Goal: Task Accomplishment & Management: Use online tool/utility

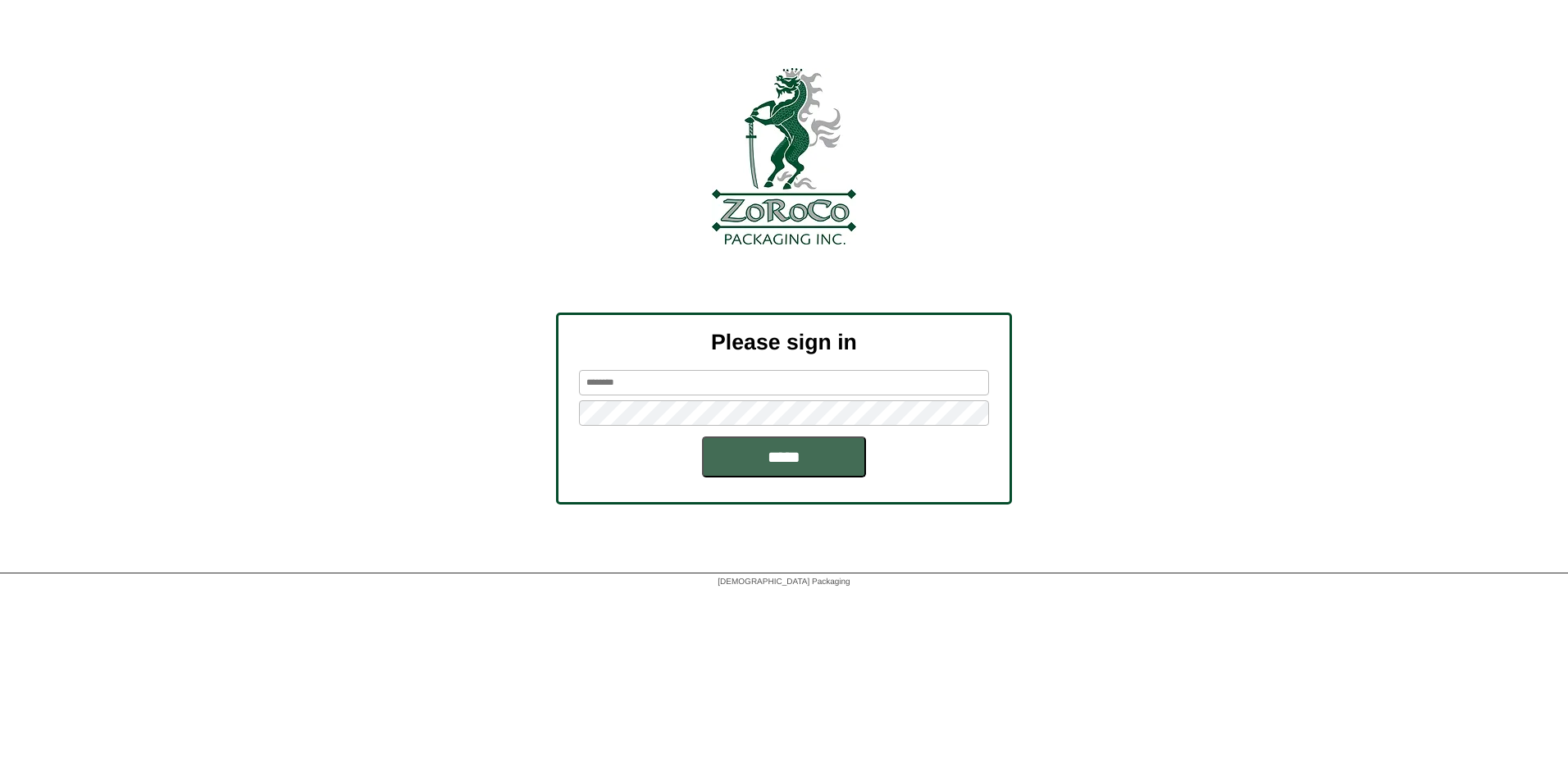
type input "******"
click at [744, 456] on input "*****" at bounding box center [784, 457] width 164 height 41
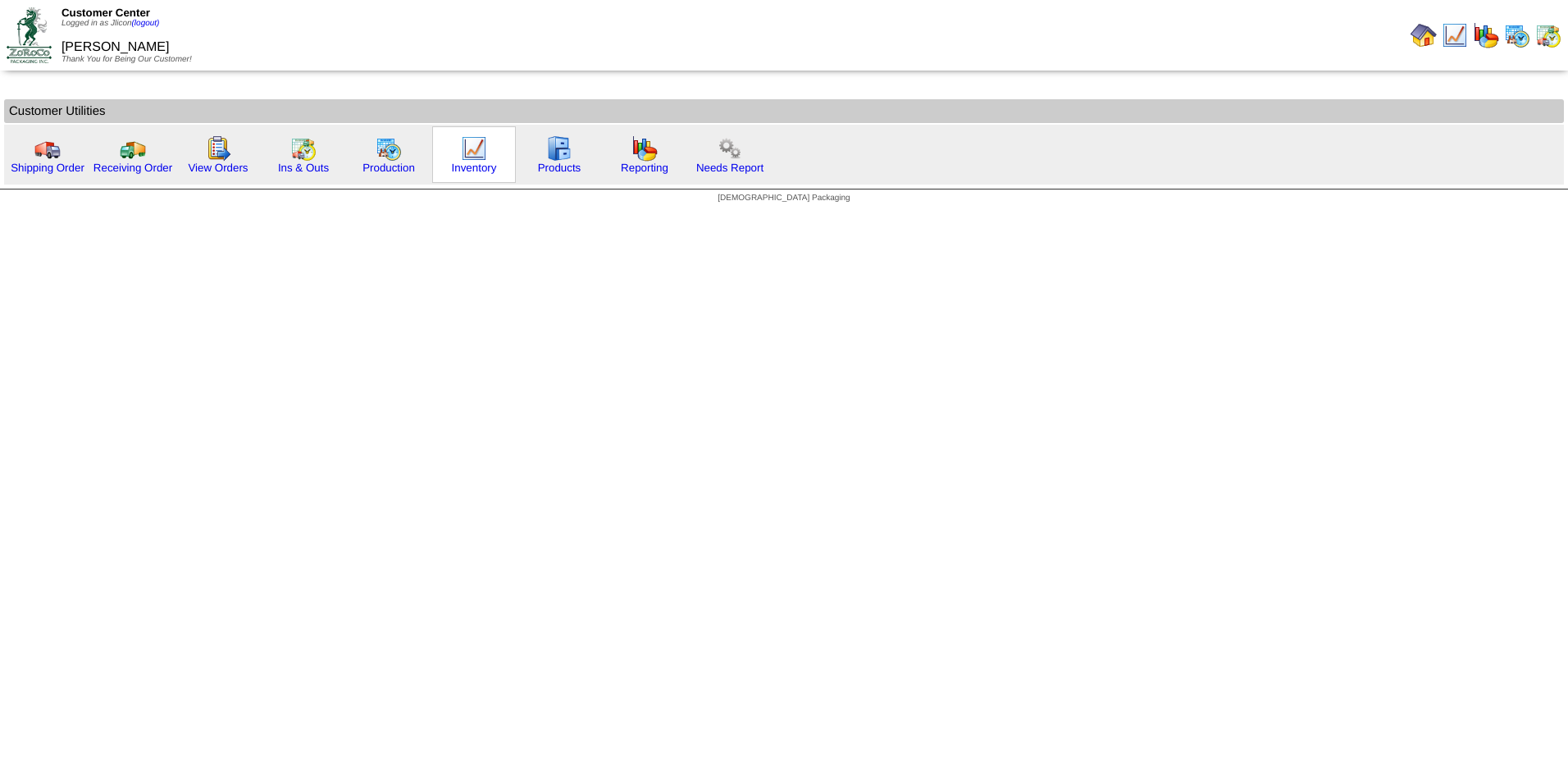
click at [481, 153] on img at bounding box center [474, 148] width 26 height 26
click at [398, 161] on img at bounding box center [389, 148] width 26 height 26
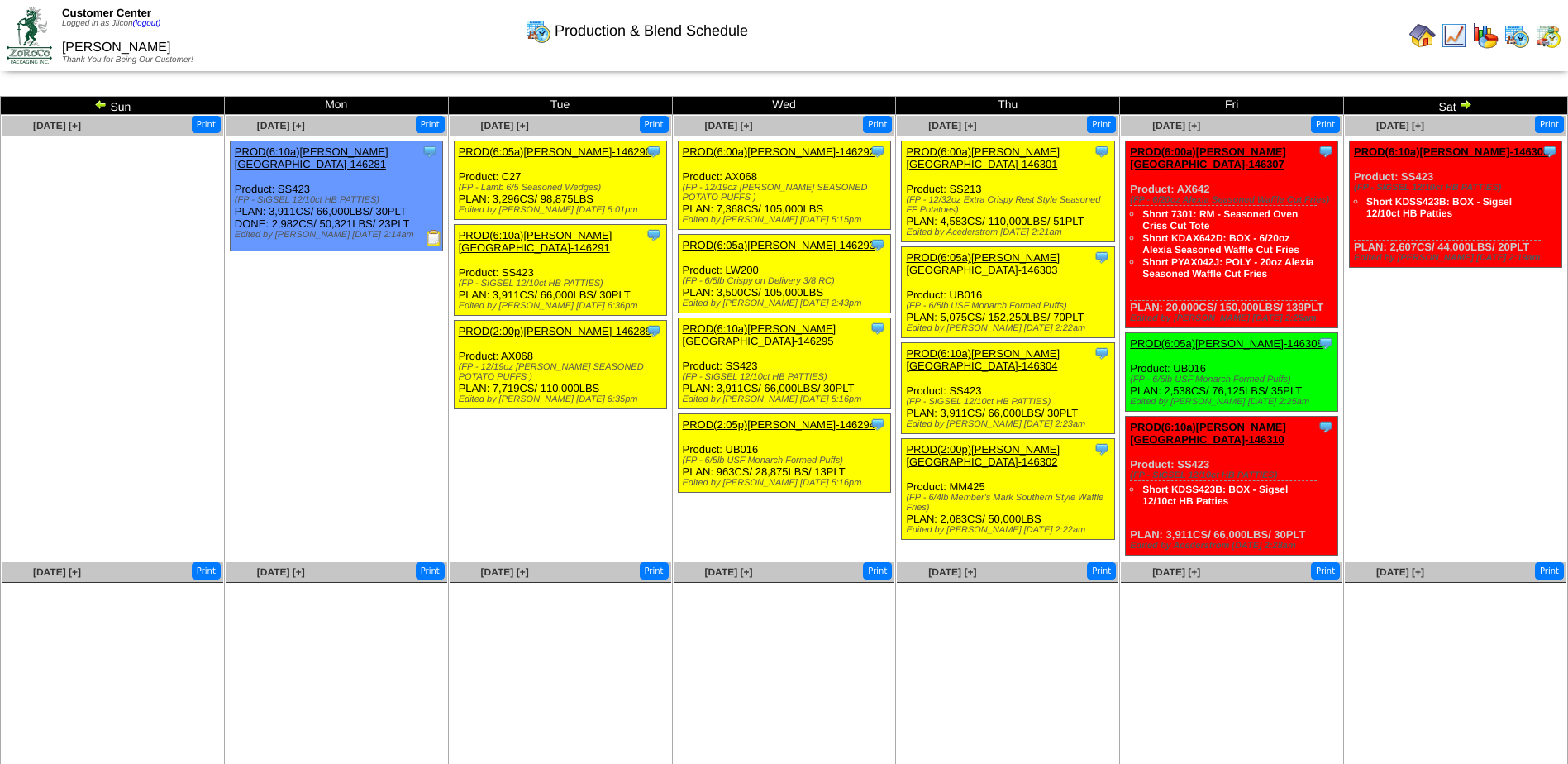
click at [101, 105] on img at bounding box center [101, 104] width 13 height 13
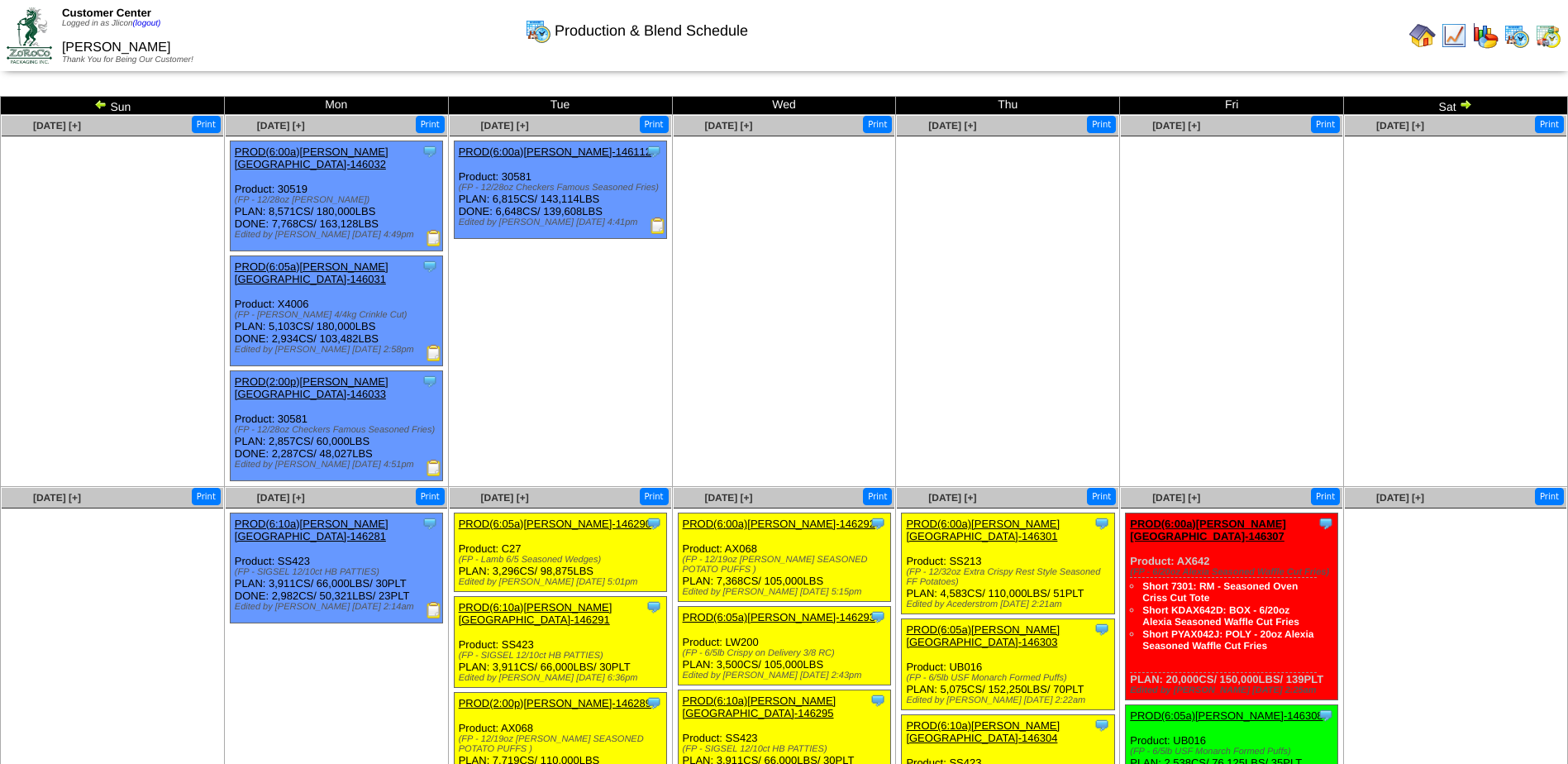
click at [101, 105] on img at bounding box center [101, 104] width 13 height 13
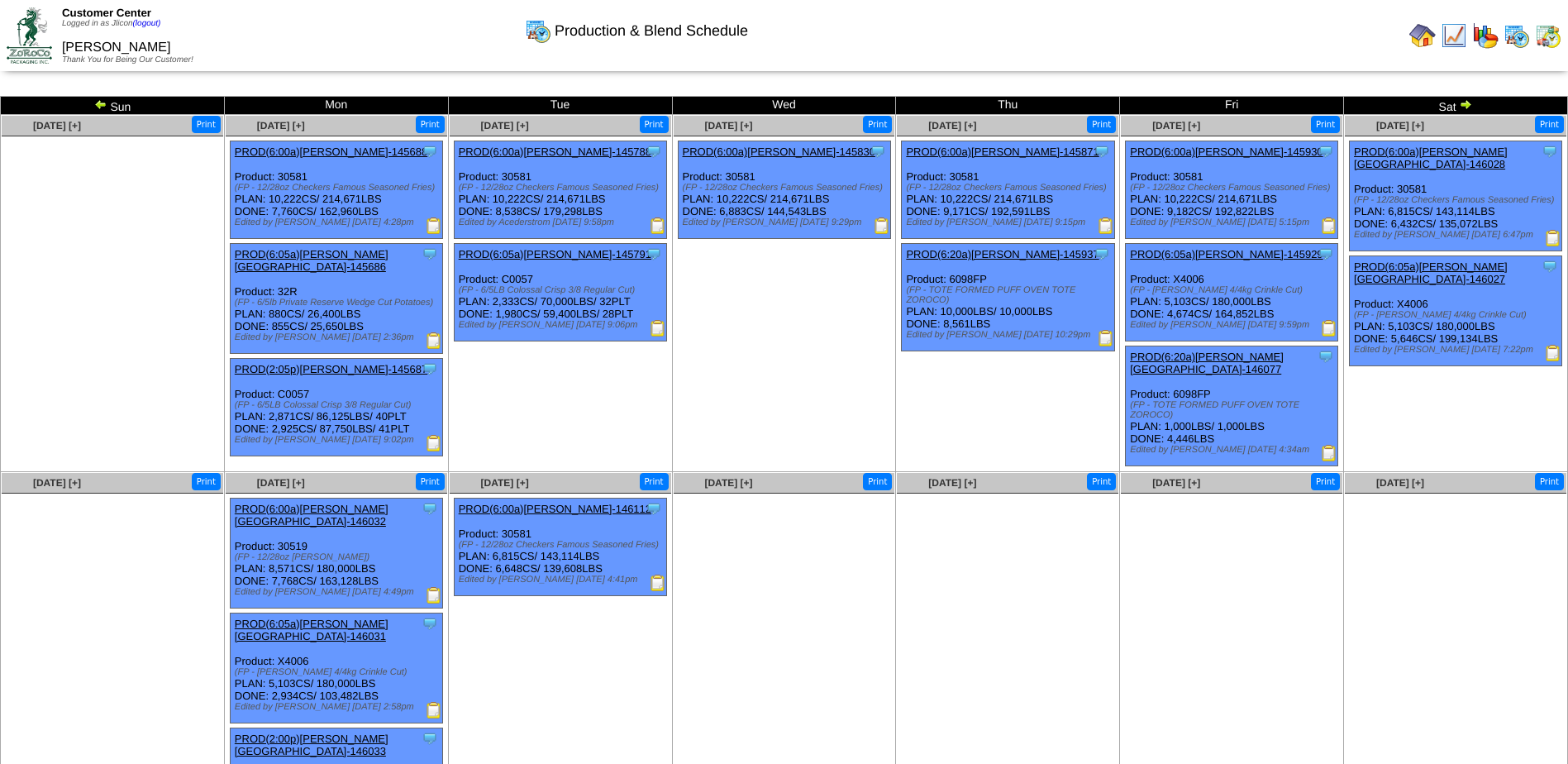
click at [101, 105] on img at bounding box center [101, 104] width 13 height 13
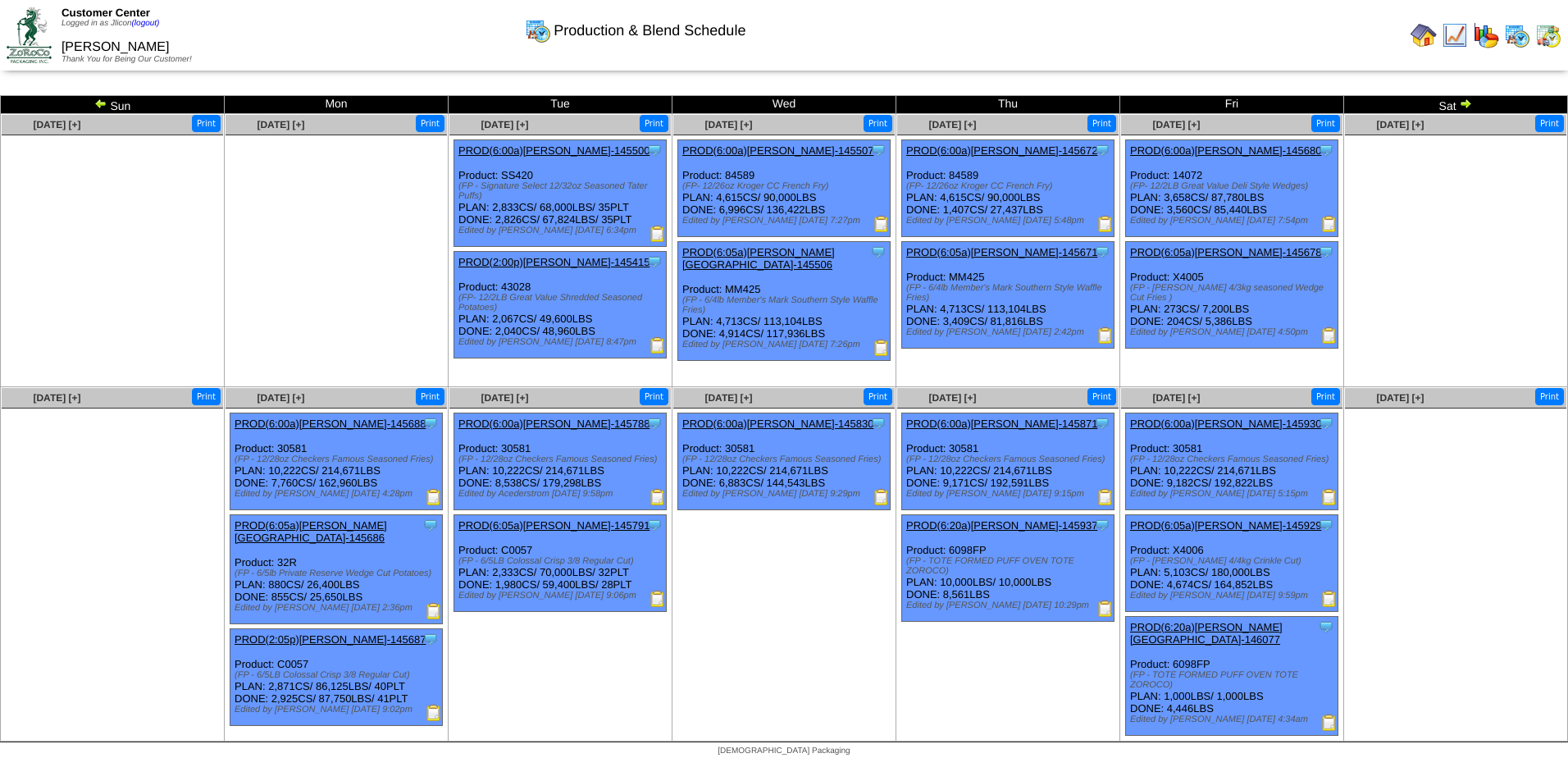
click at [799, 151] on link "PROD(6:00a)[PERSON_NAME]-145507" at bounding box center [777, 150] width 191 height 12
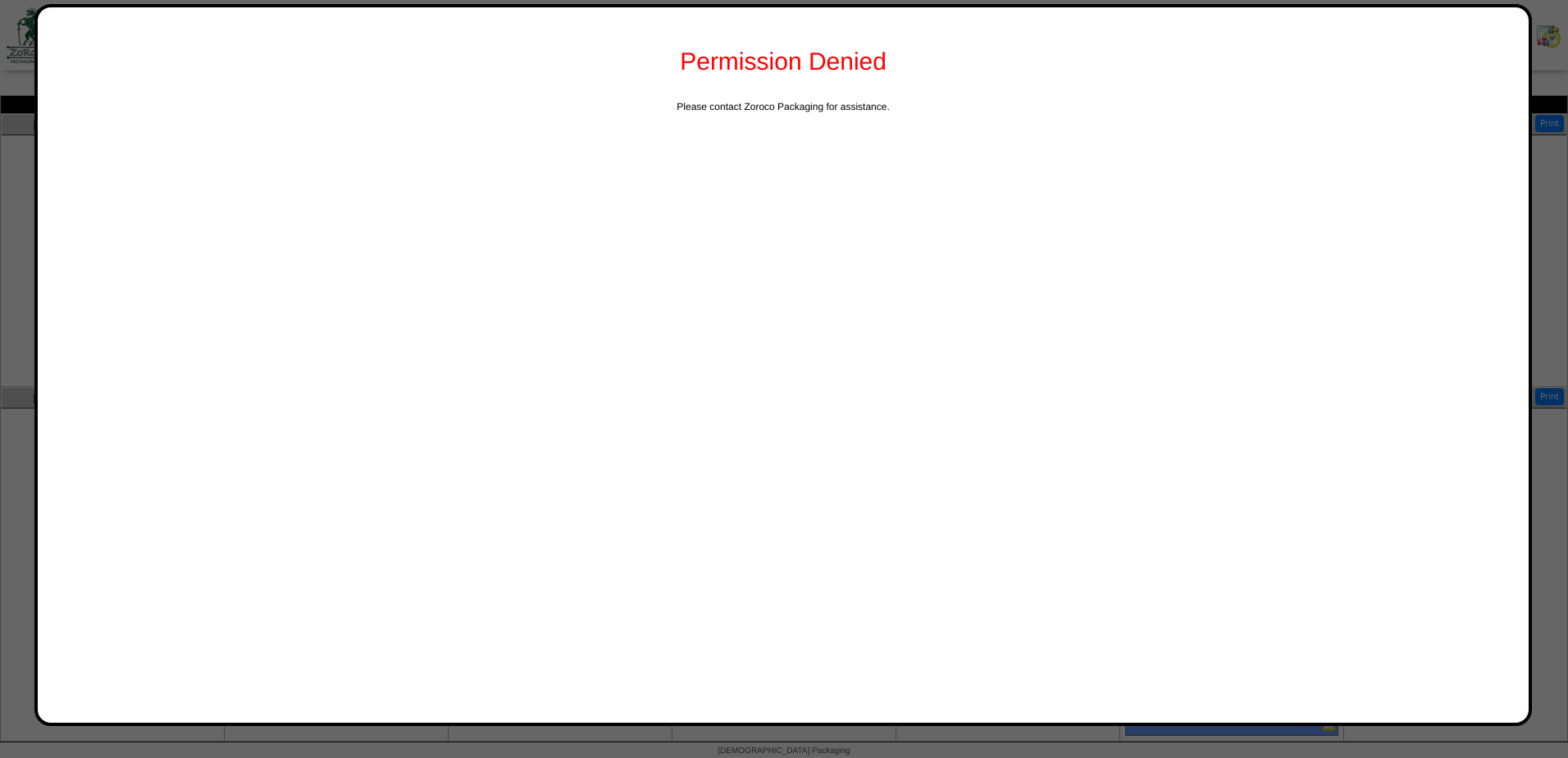
click at [10, 124] on div at bounding box center [784, 379] width 1568 height 758
drag, startPoint x: 1507, startPoint y: 51, endPoint x: 1495, endPoint y: 110, distance: 60.2
click at [1509, 50] on div "Permission Denied" at bounding box center [782, 62] width 1458 height 77
click at [1433, 543] on div "Permission Denied Please contact Zoroco Packaging for assistance." at bounding box center [782, 365] width 1497 height 722
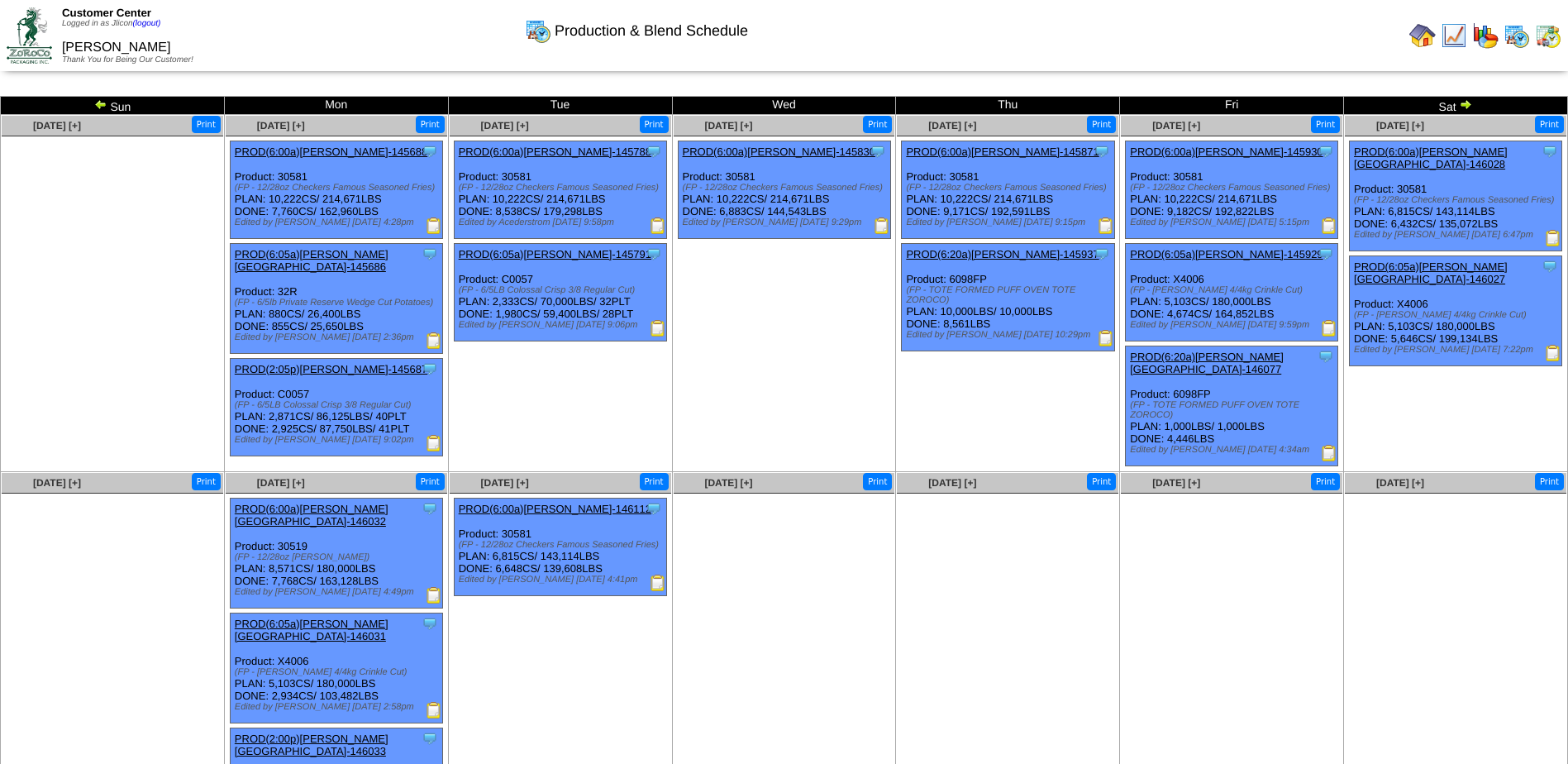
click at [209, 124] on button "Print" at bounding box center [206, 125] width 29 height 17
click at [106, 108] on img at bounding box center [101, 104] width 13 height 13
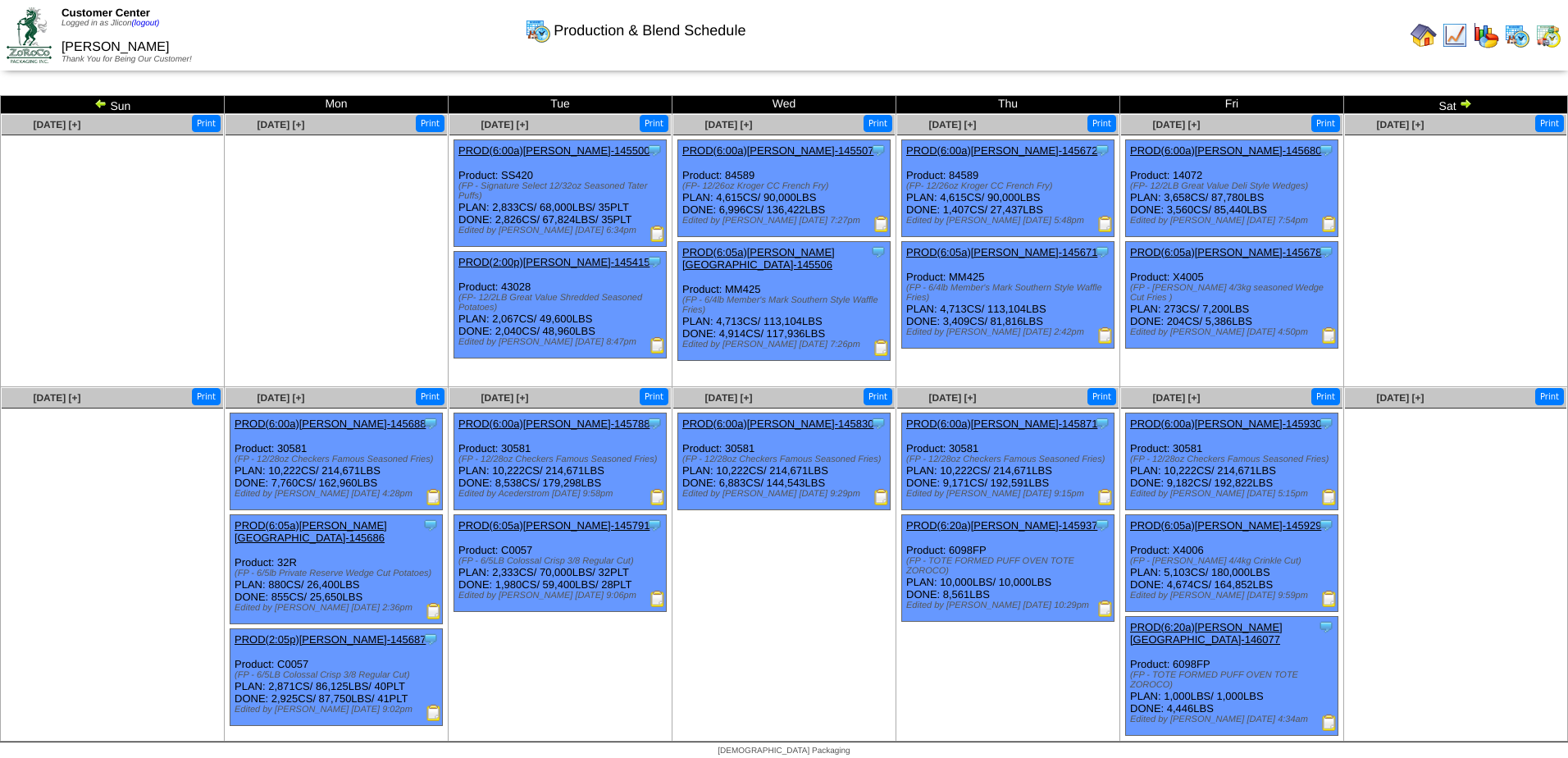
click at [883, 223] on img at bounding box center [881, 223] width 16 height 16
